Goal: Task Accomplishment & Management: Complete application form

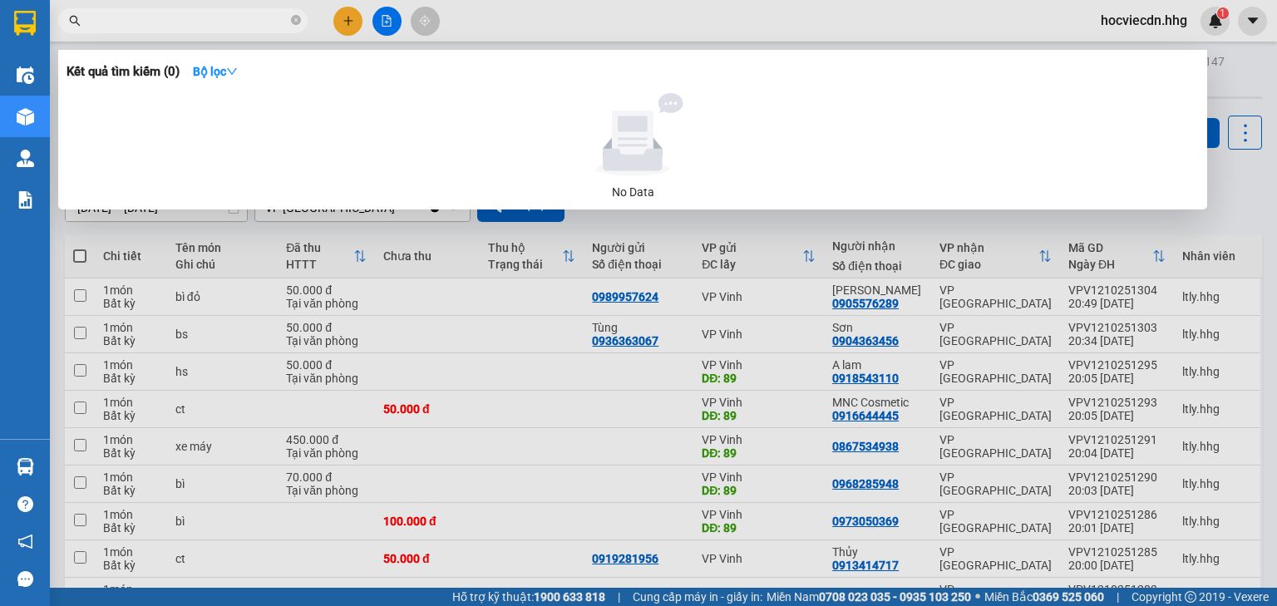
scroll to position [165, 0]
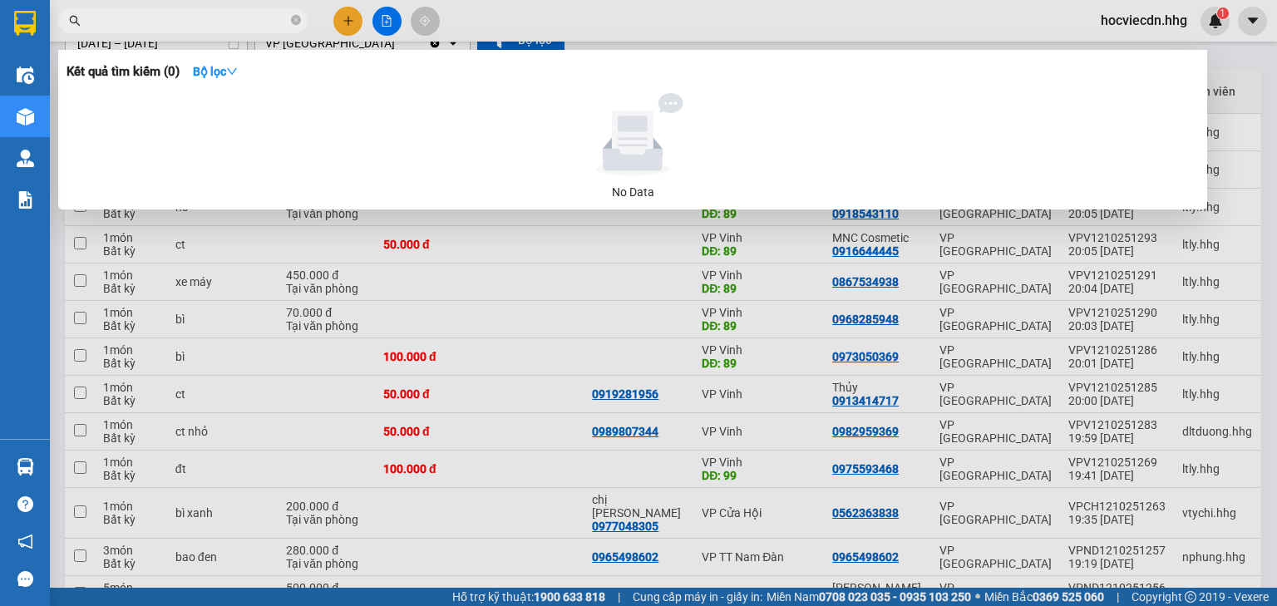
drag, startPoint x: 550, startPoint y: 236, endPoint x: 283, endPoint y: 94, distance: 302.5
click at [546, 233] on div at bounding box center [638, 303] width 1277 height 606
click at [250, 16] on input "text" at bounding box center [189, 21] width 196 height 18
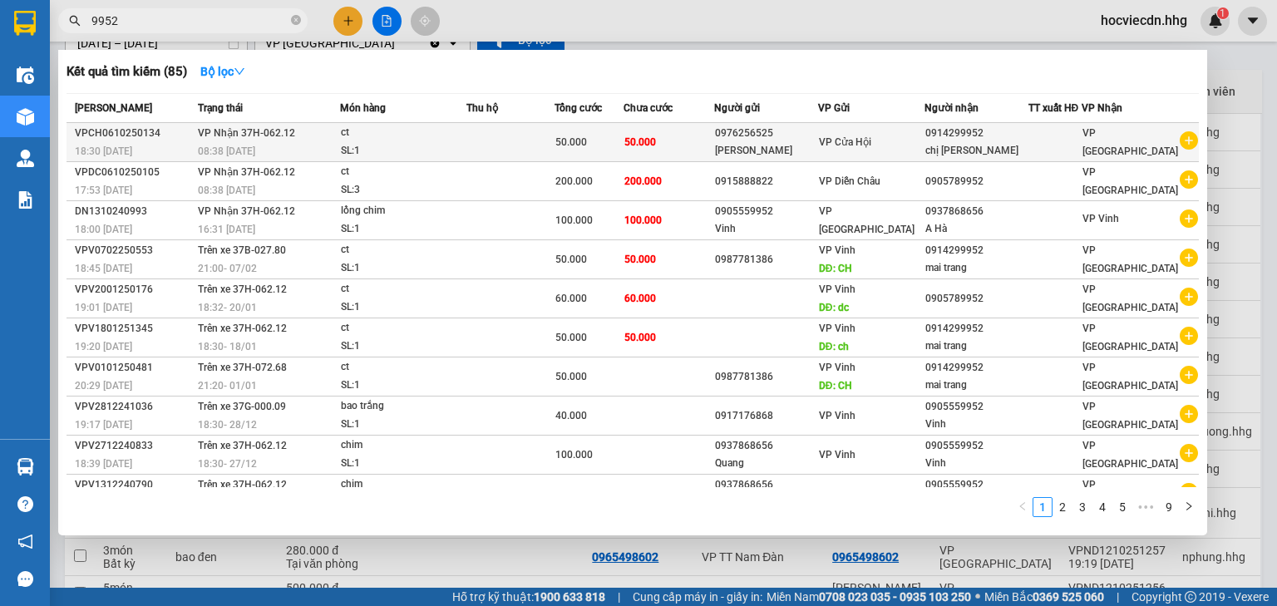
type input "9952"
click at [696, 143] on td "50.000" at bounding box center [669, 142] width 91 height 39
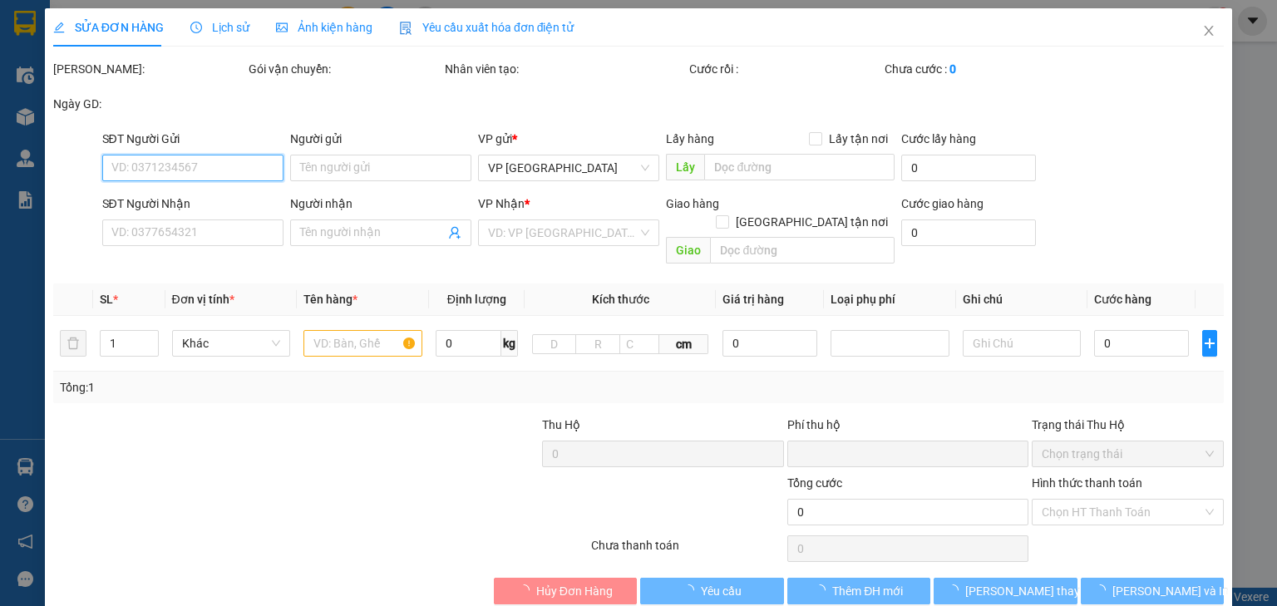
type input "0976256525"
type input "[PERSON_NAME]"
type input "0914299952"
type input "chị [PERSON_NAME]"
type input "0"
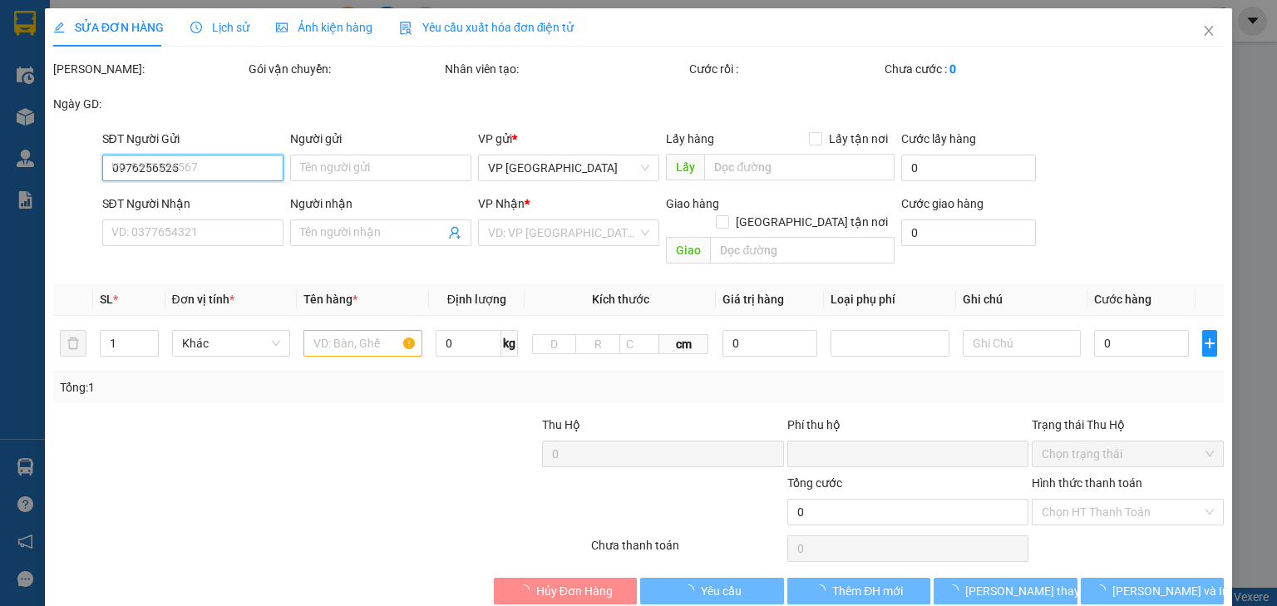
type input "50.000"
